Goal: Information Seeking & Learning: Learn about a topic

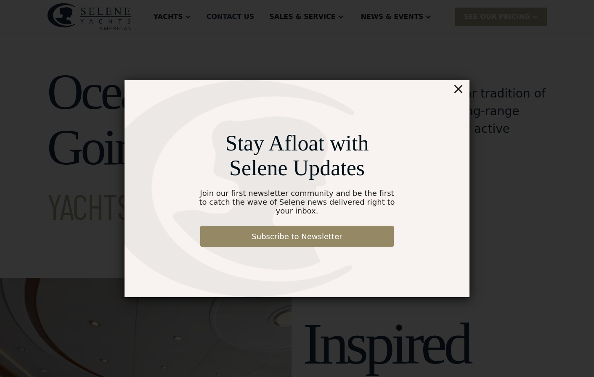
click at [459, 96] on div "×" at bounding box center [458, 88] width 12 height 17
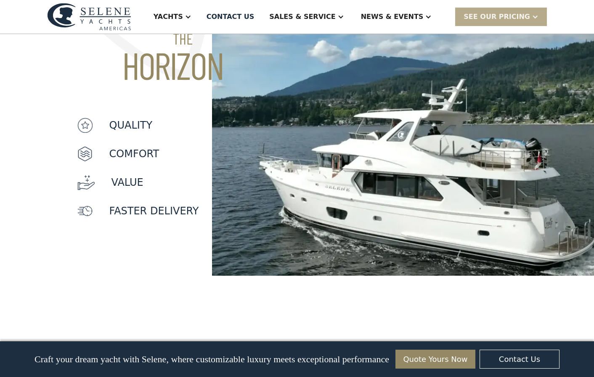
scroll to position [747, 0]
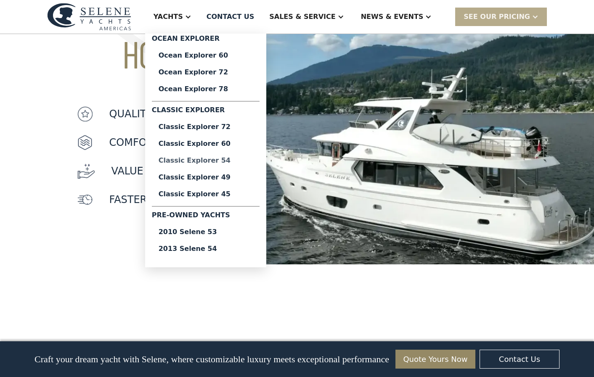
click at [236, 160] on div "Classic Explorer 54" at bounding box center [206, 160] width 94 height 7
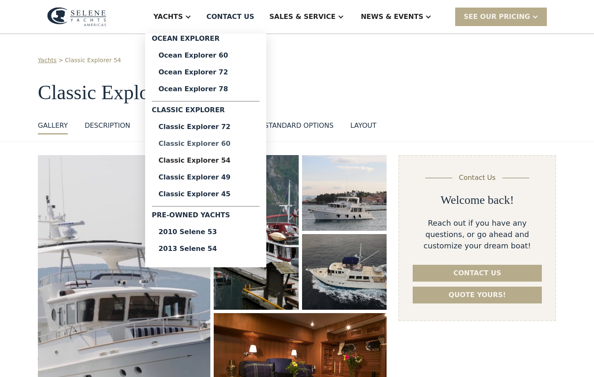
click at [237, 143] on div "Classic Explorer 60" at bounding box center [206, 144] width 94 height 7
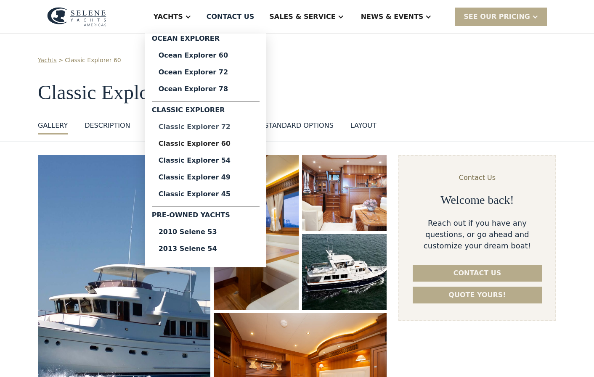
click at [222, 127] on div "Classic Explorer 72" at bounding box center [206, 127] width 94 height 7
click at [226, 54] on div "Ocean Explorer 60" at bounding box center [206, 55] width 94 height 7
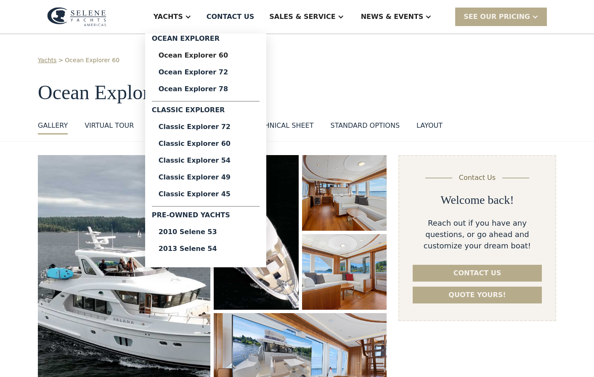
click at [183, 18] on div "Yachts" at bounding box center [168, 17] width 29 height 10
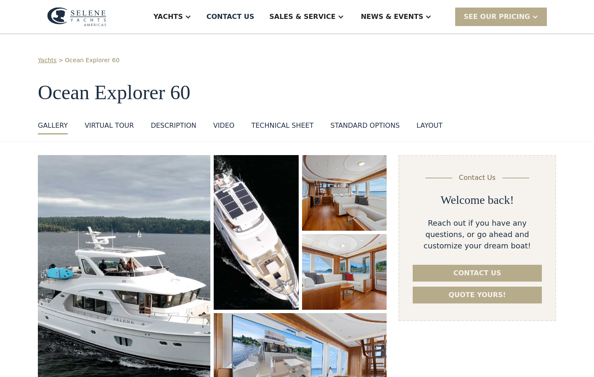
click at [183, 17] on div "Yachts" at bounding box center [168, 17] width 29 height 10
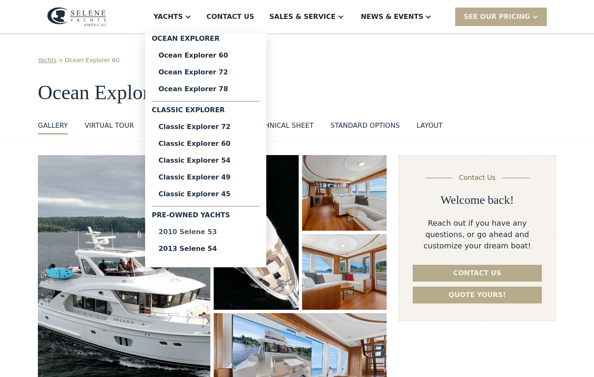
click at [216, 232] on div "2010 Selene 53" at bounding box center [206, 232] width 94 height 7
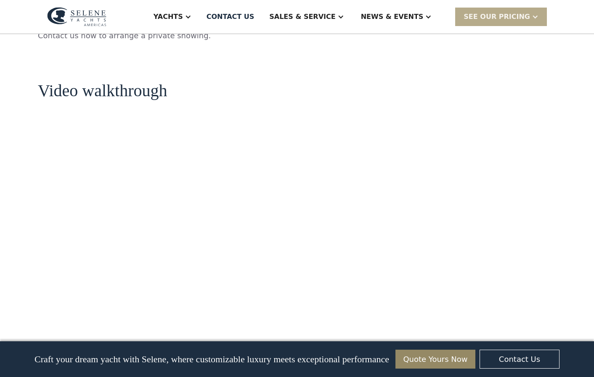
scroll to position [933, 0]
